Goal: Find specific page/section: Find specific page/section

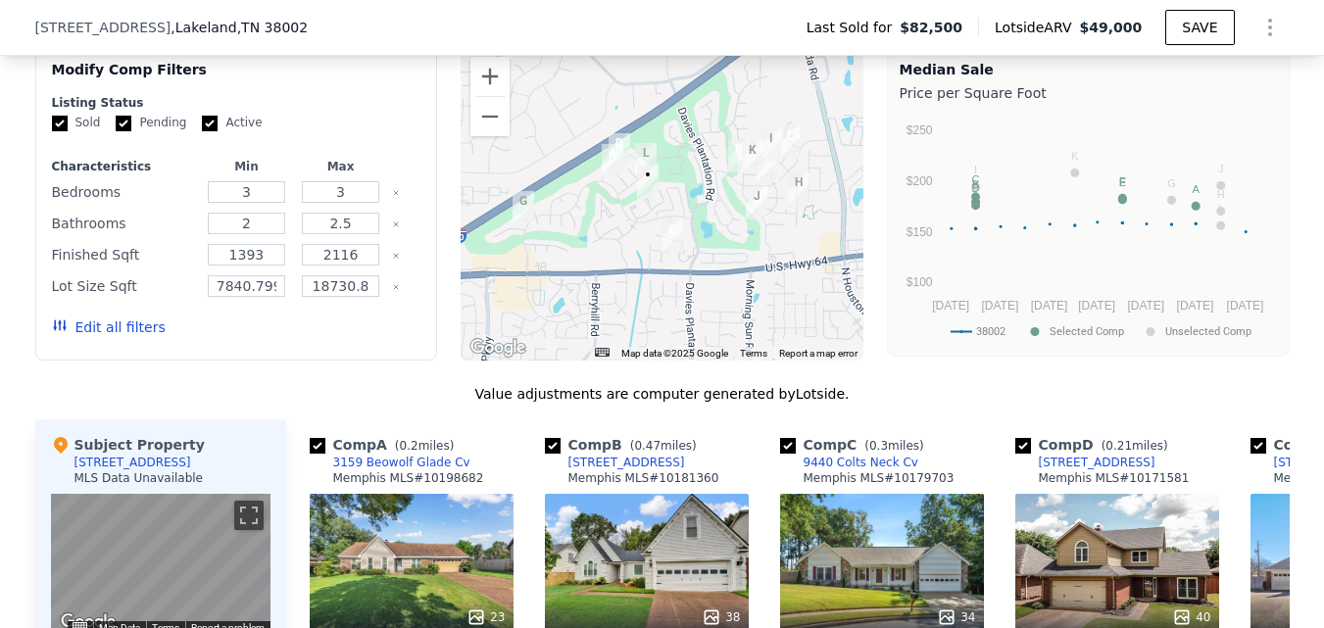
scroll to position [0, 8]
click at [493, 96] on button "Zoom in" at bounding box center [489, 76] width 39 height 39
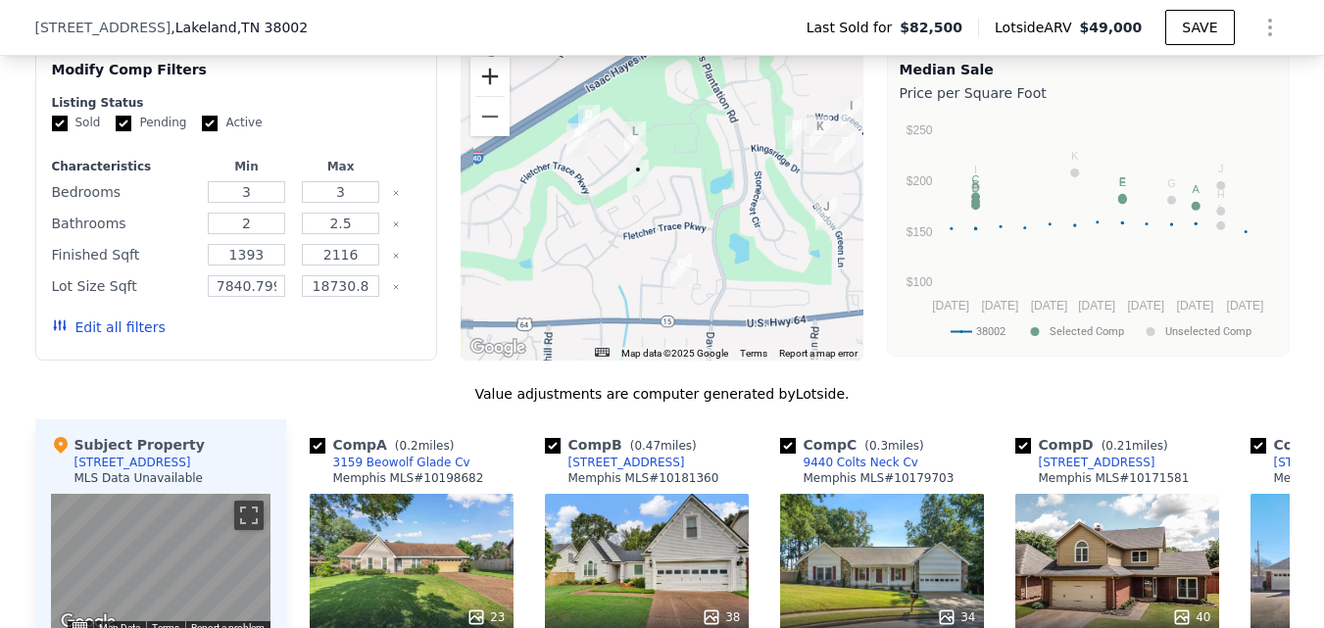
click at [493, 96] on button "Zoom in" at bounding box center [489, 76] width 39 height 39
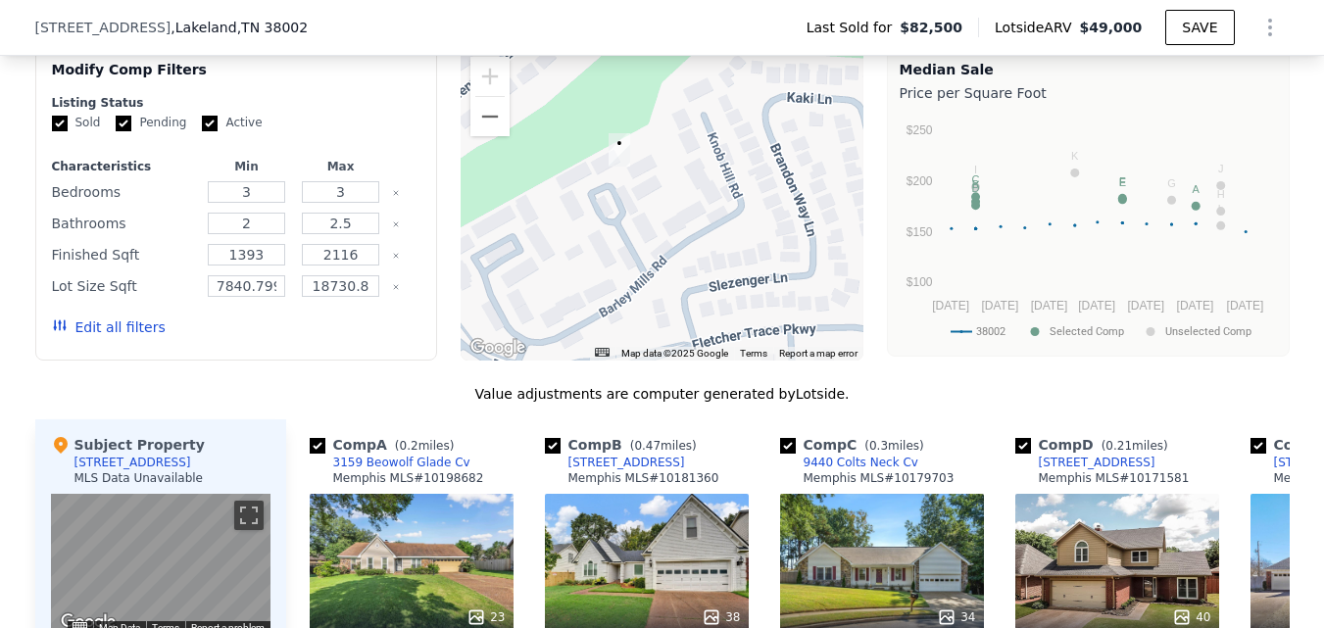
drag, startPoint x: 623, startPoint y: 239, endPoint x: 711, endPoint y: 267, distance: 92.4
click at [706, 267] on div at bounding box center [662, 204] width 403 height 314
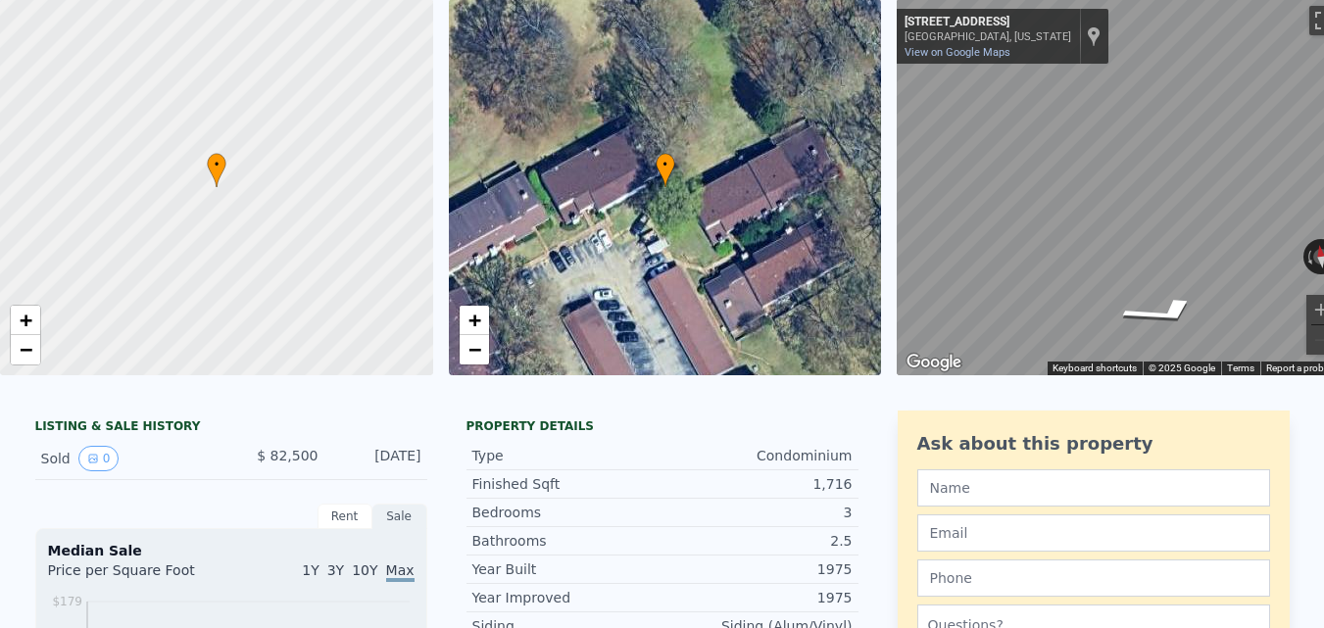
scroll to position [0, 0]
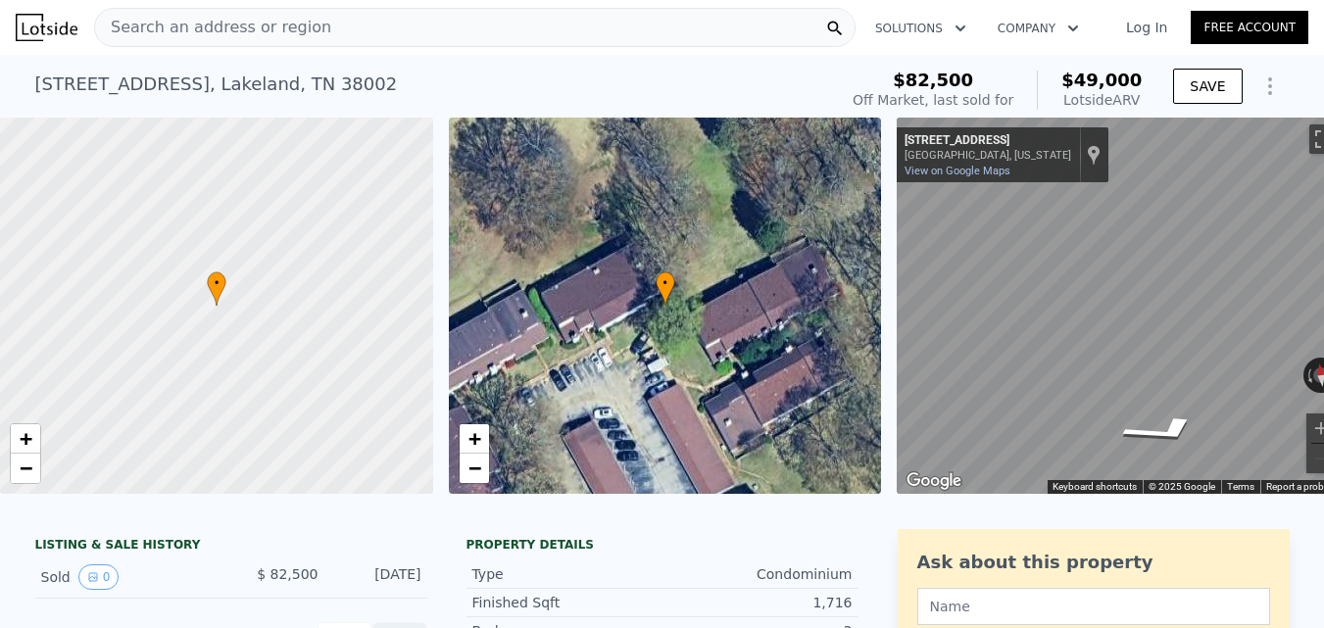
click at [494, 29] on div "Search an address or region" at bounding box center [474, 27] width 761 height 39
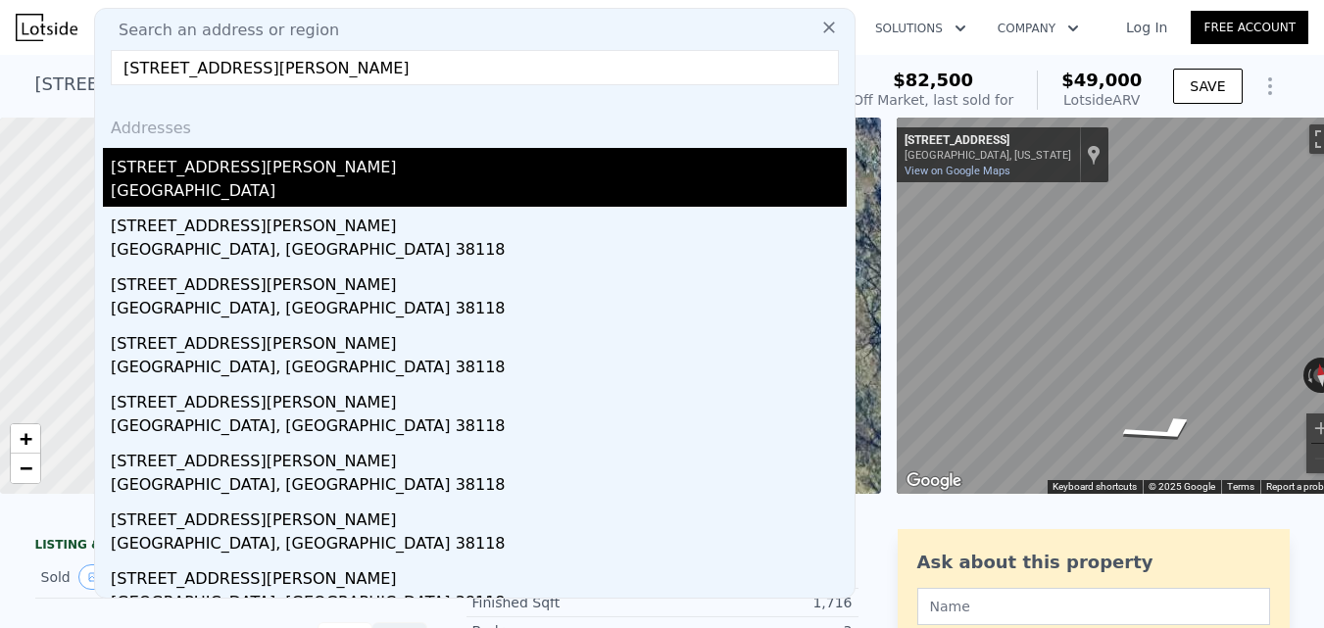
type input "[STREET_ADDRESS][PERSON_NAME]"
click at [497, 191] on div "[GEOGRAPHIC_DATA]" at bounding box center [479, 192] width 736 height 27
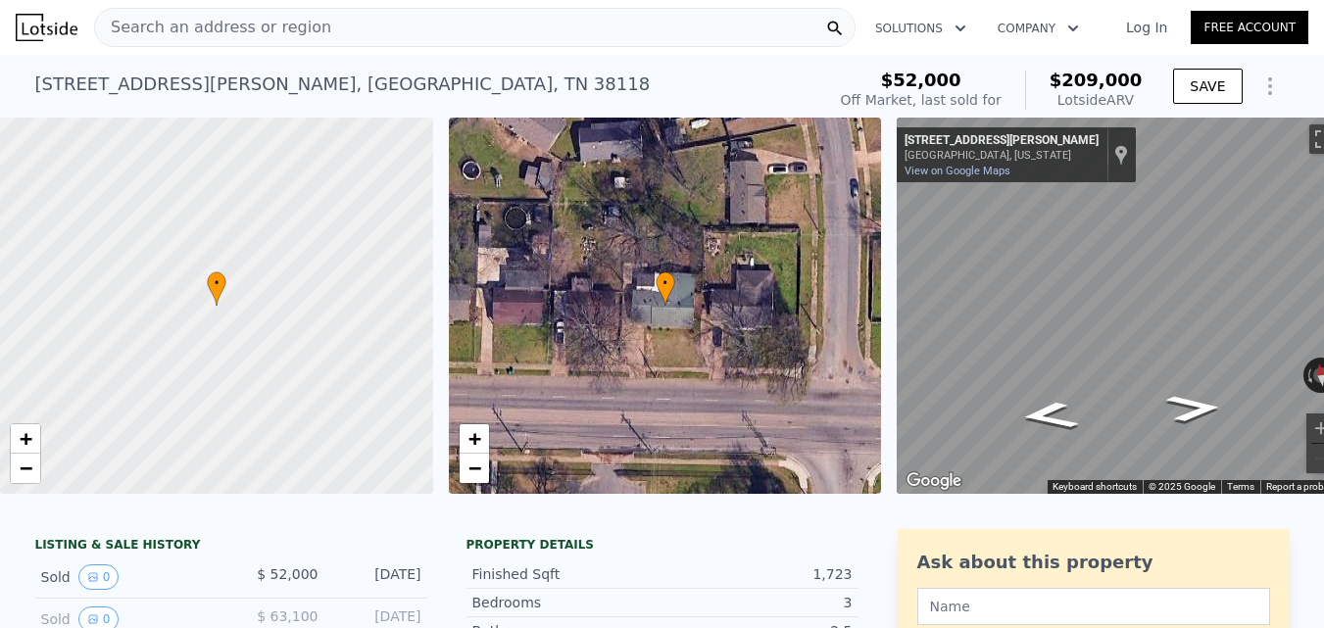
click at [436, 32] on div "Search an address or region" at bounding box center [474, 27] width 761 height 39
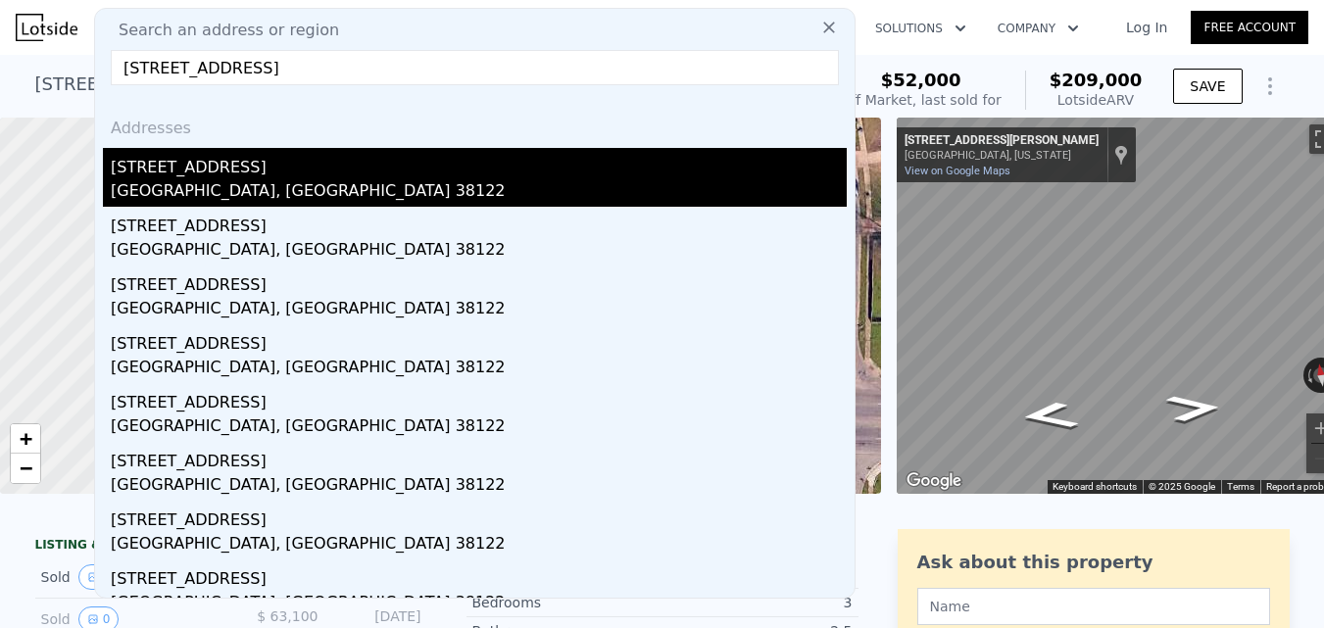
type input "[STREET_ADDRESS]"
click at [352, 188] on div "[GEOGRAPHIC_DATA], [GEOGRAPHIC_DATA] 38122" at bounding box center [479, 192] width 736 height 27
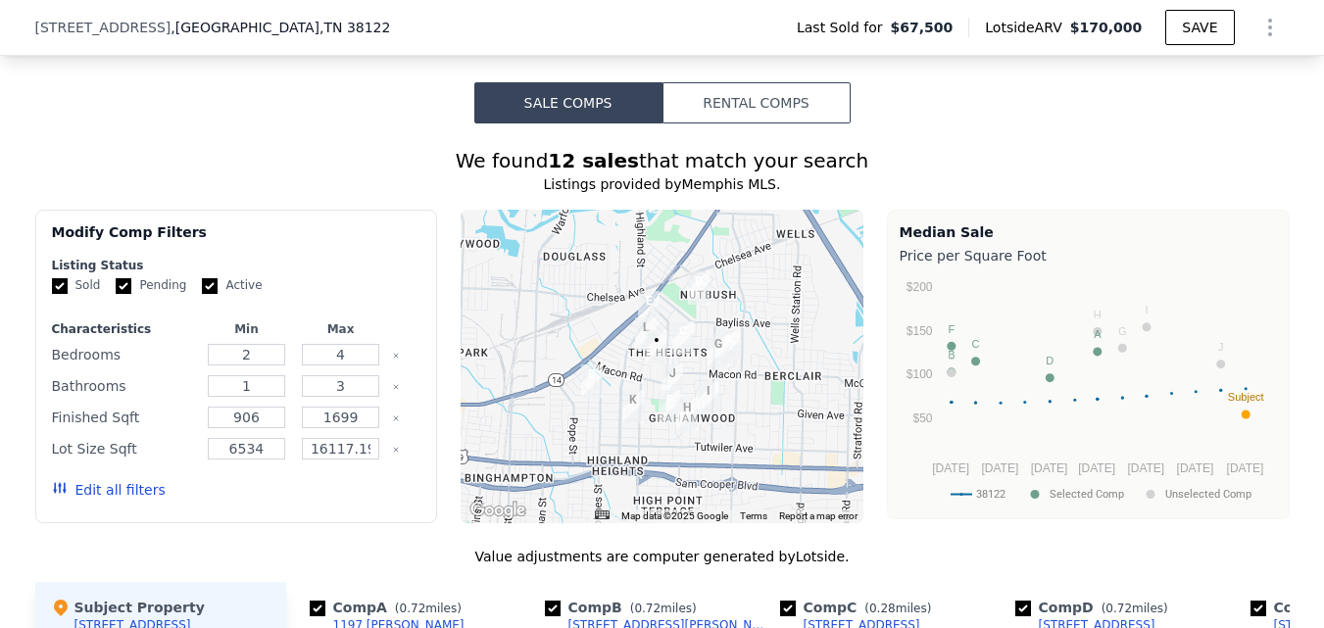
scroll to position [1561, 0]
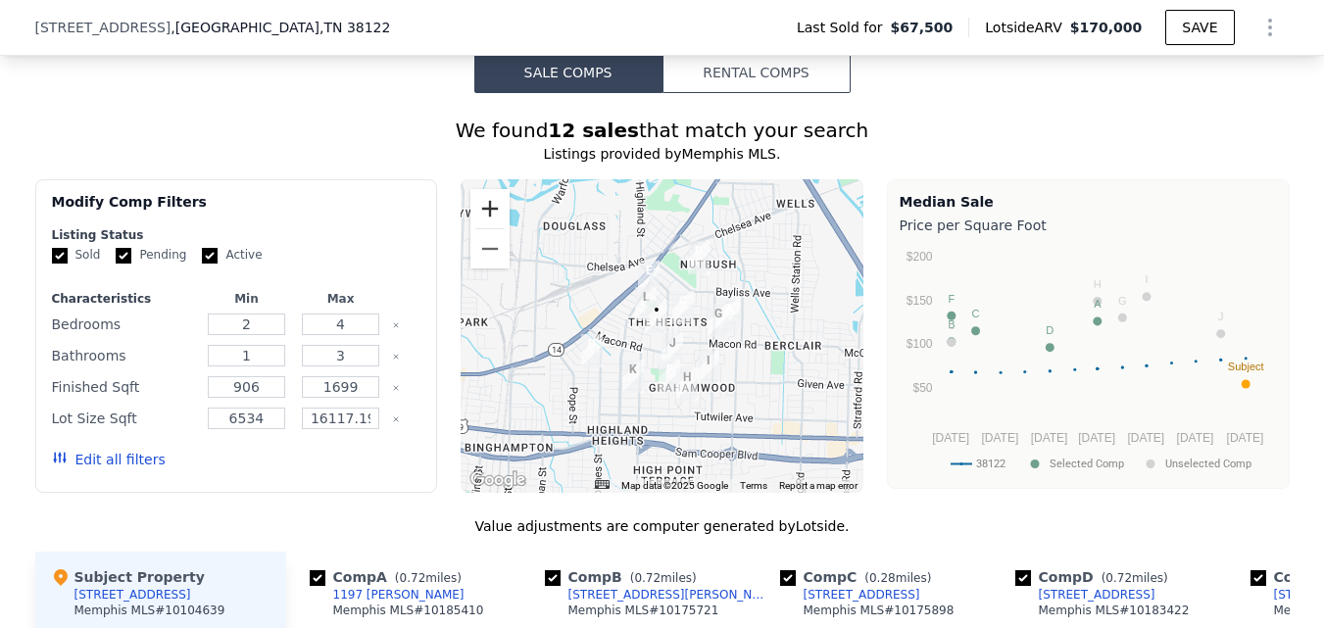
click at [499, 220] on button "Zoom in" at bounding box center [489, 208] width 39 height 39
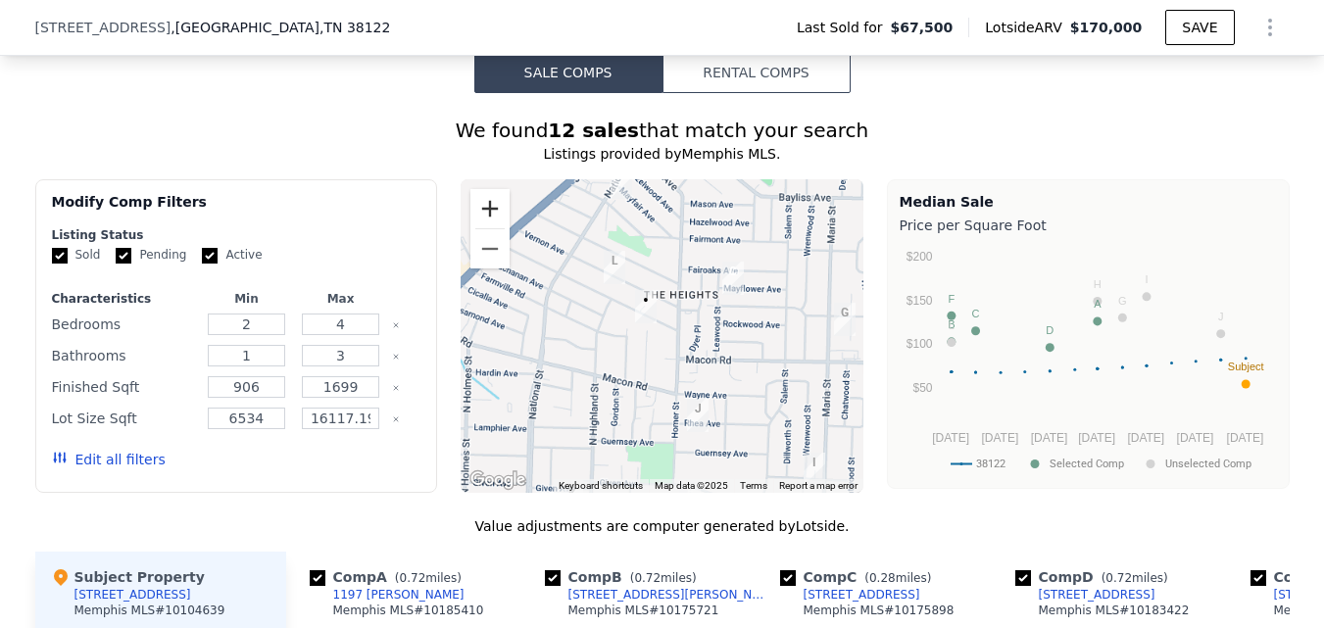
click at [499, 220] on button "Zoom in" at bounding box center [489, 208] width 39 height 39
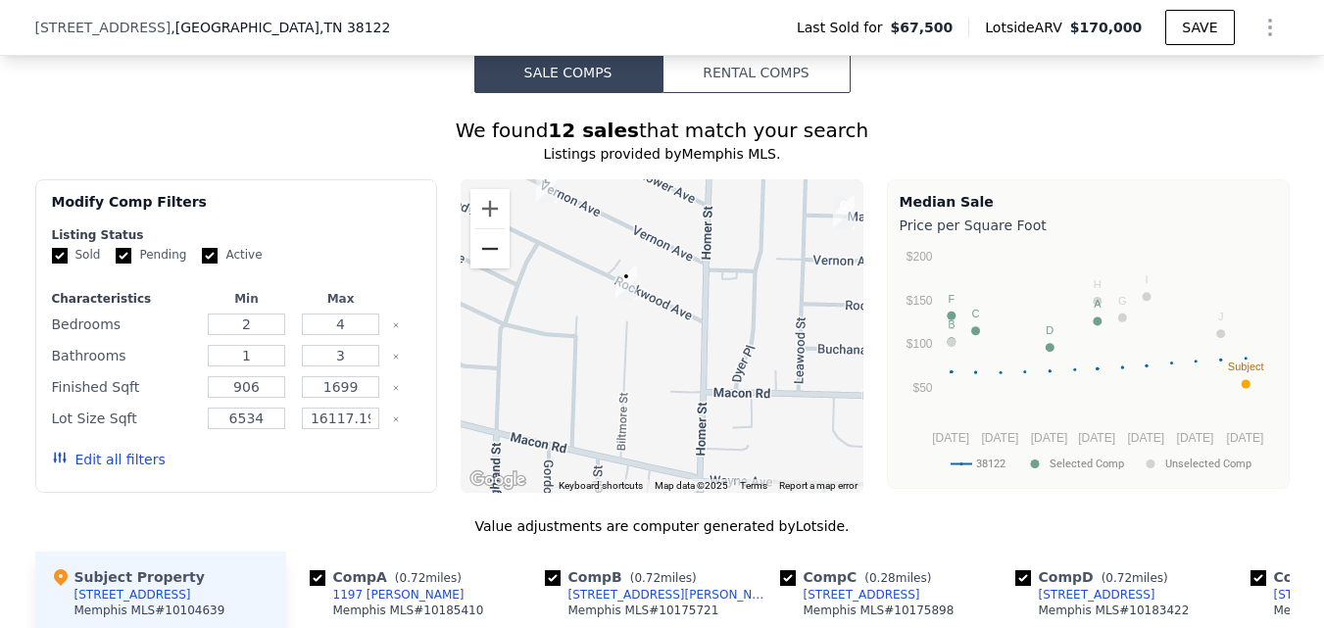
click at [498, 267] on button "Zoom out" at bounding box center [489, 248] width 39 height 39
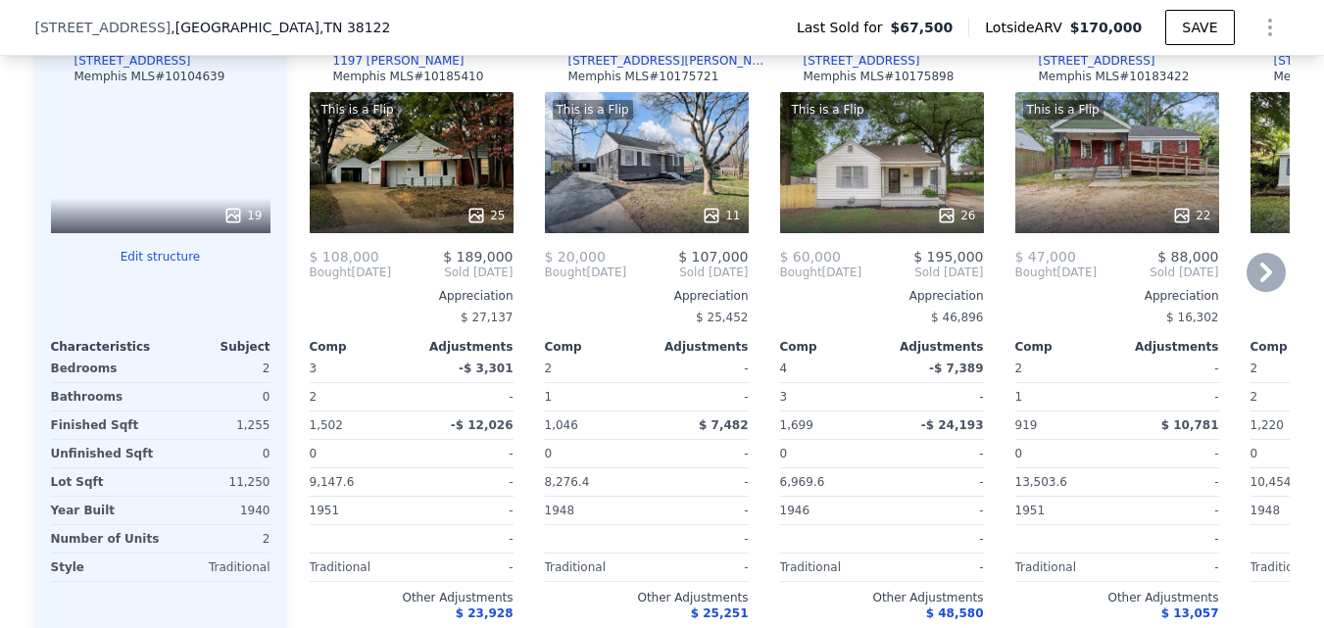
scroll to position [2149, 0]
